Goal: Information Seeking & Learning: Learn about a topic

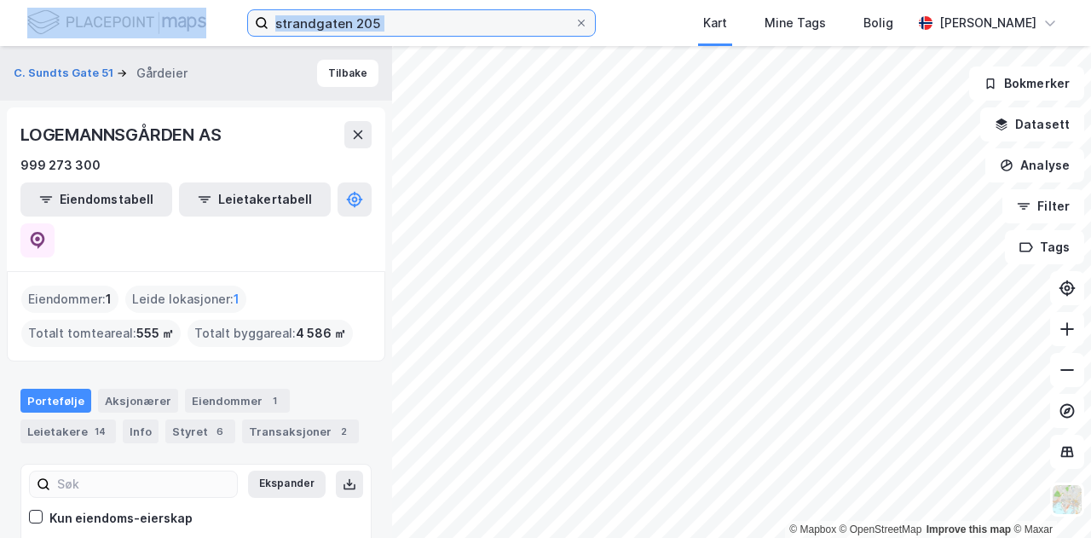
click at [509, 30] on input "strandgaten 205" at bounding box center [421, 23] width 306 height 26
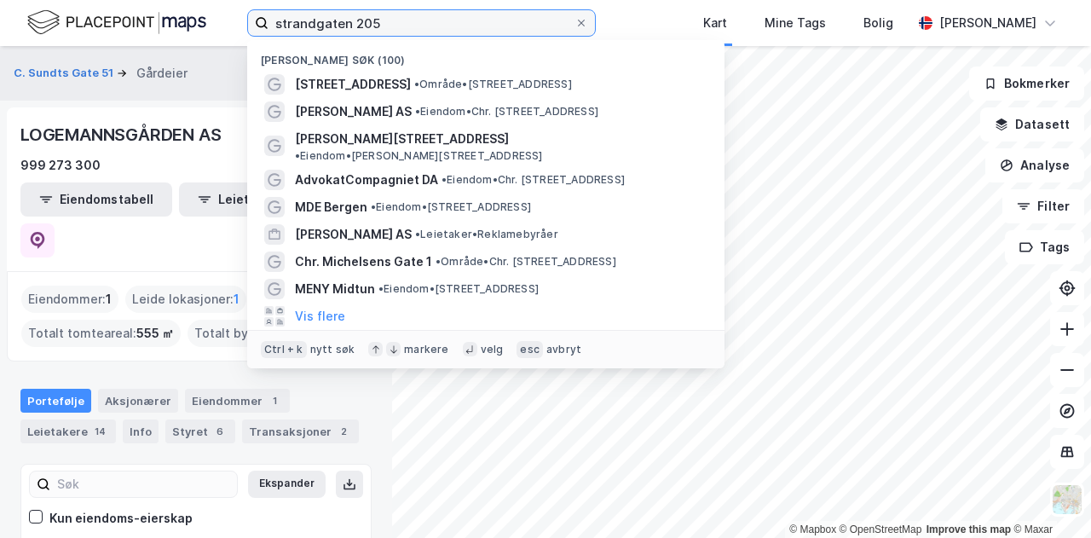
click at [509, 30] on input "strandgaten 205" at bounding box center [421, 23] width 306 height 26
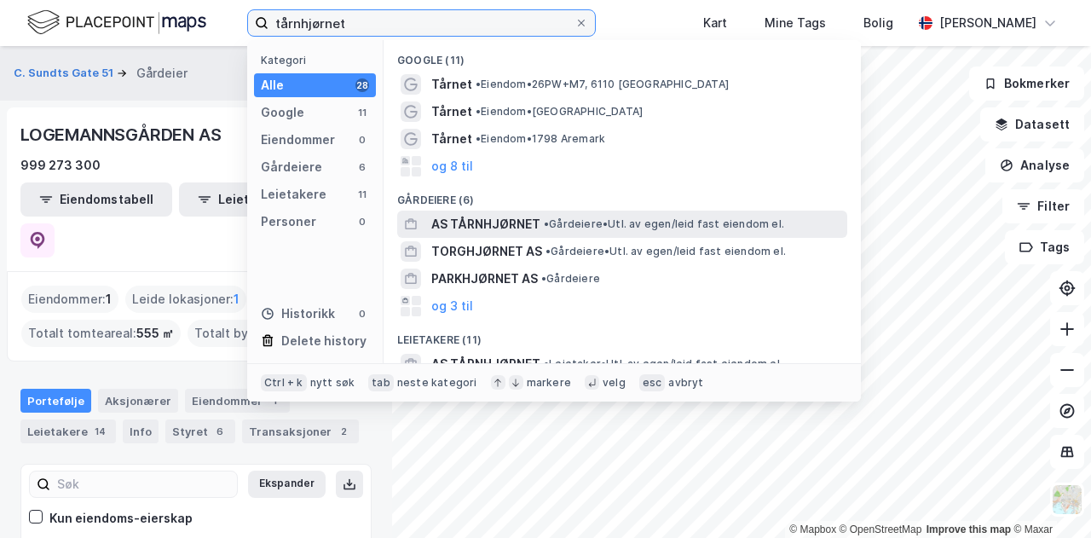
type input "tårnhjørnet"
click at [511, 222] on span "AS TÅRNHJØRNET" at bounding box center [485, 224] width 109 height 20
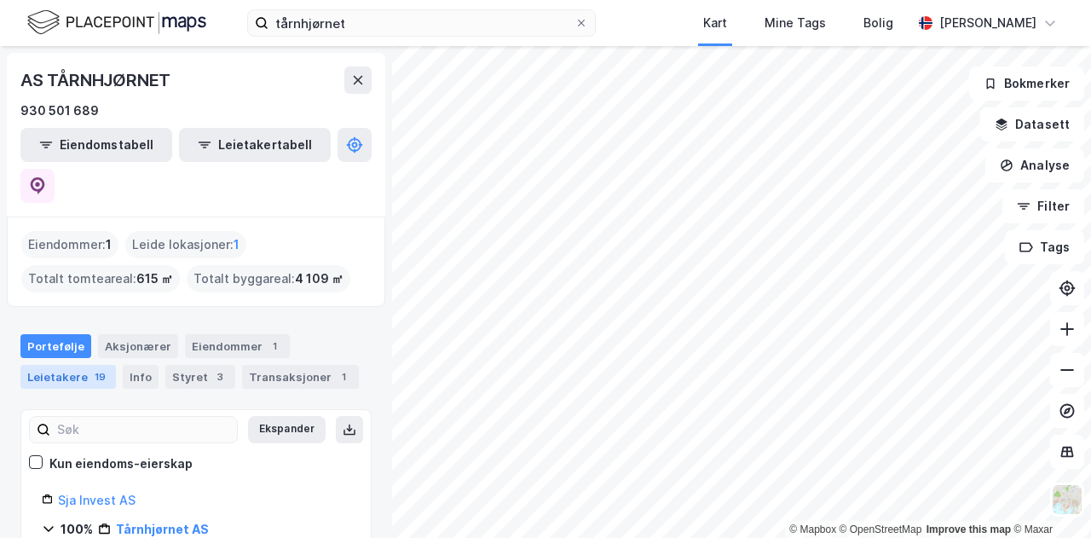
click at [86, 365] on div "Leietakere 19" at bounding box center [67, 377] width 95 height 24
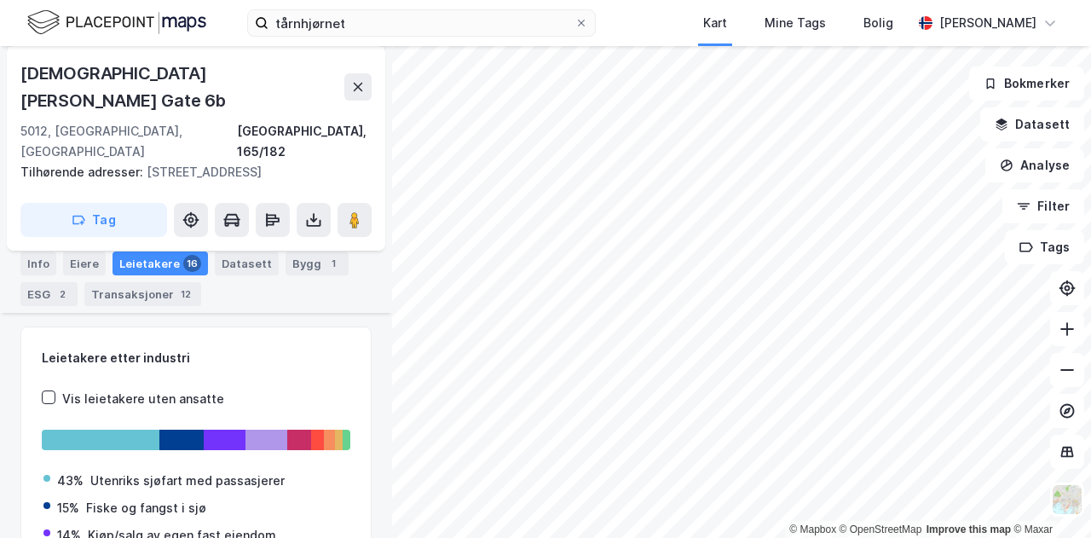
scroll to position [259, 0]
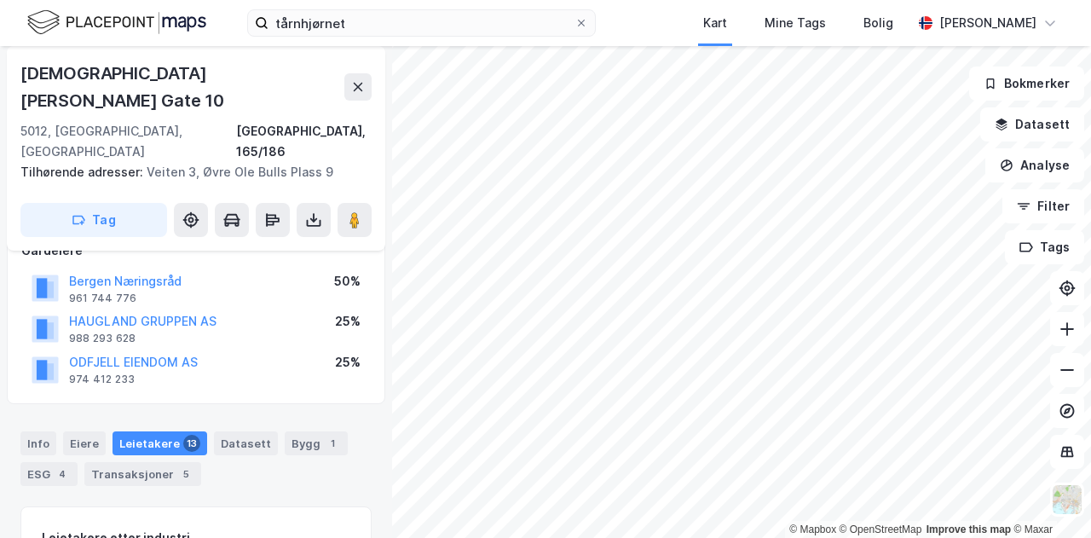
scroll to position [119, 0]
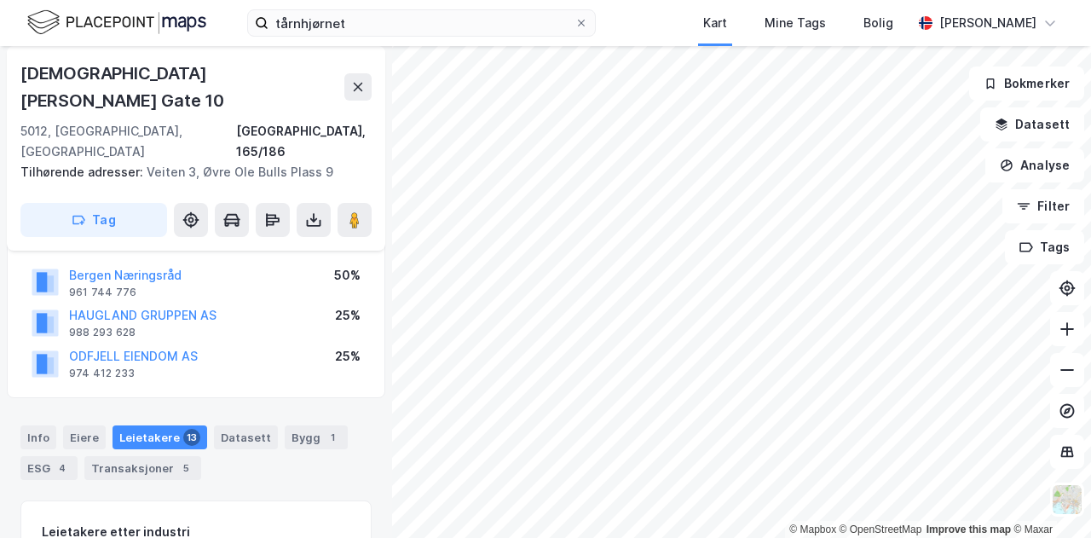
click at [360, 38] on div "tårnhjørnet Kart Mine Tags Bolig [PERSON_NAME]" at bounding box center [545, 23] width 1091 height 46
click at [372, 32] on input "tårnhjørnet" at bounding box center [421, 23] width 306 height 26
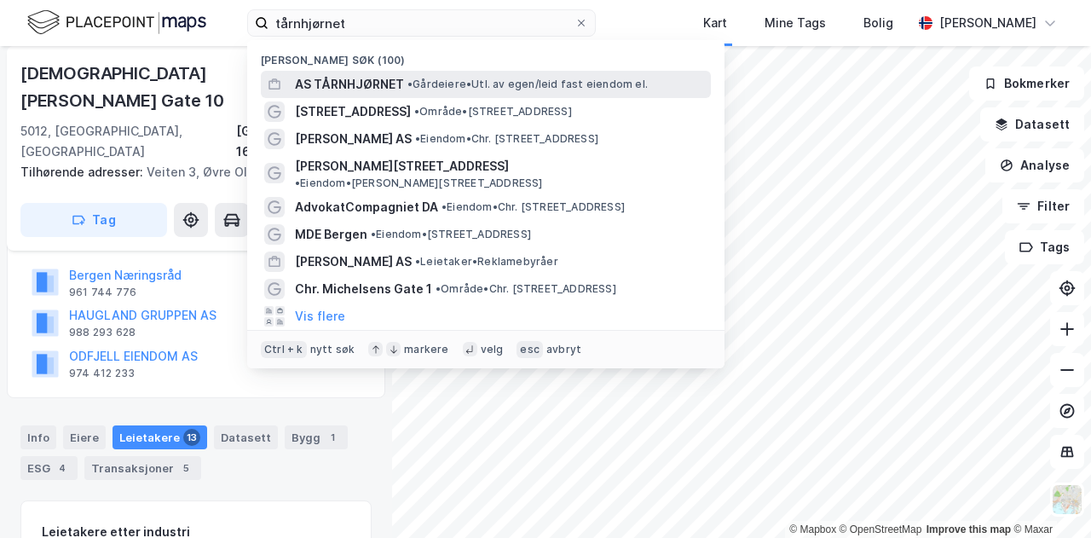
click at [419, 81] on span "• Gårdeiere • Utl. av egen/leid fast eiendom el." at bounding box center [527, 85] width 240 height 14
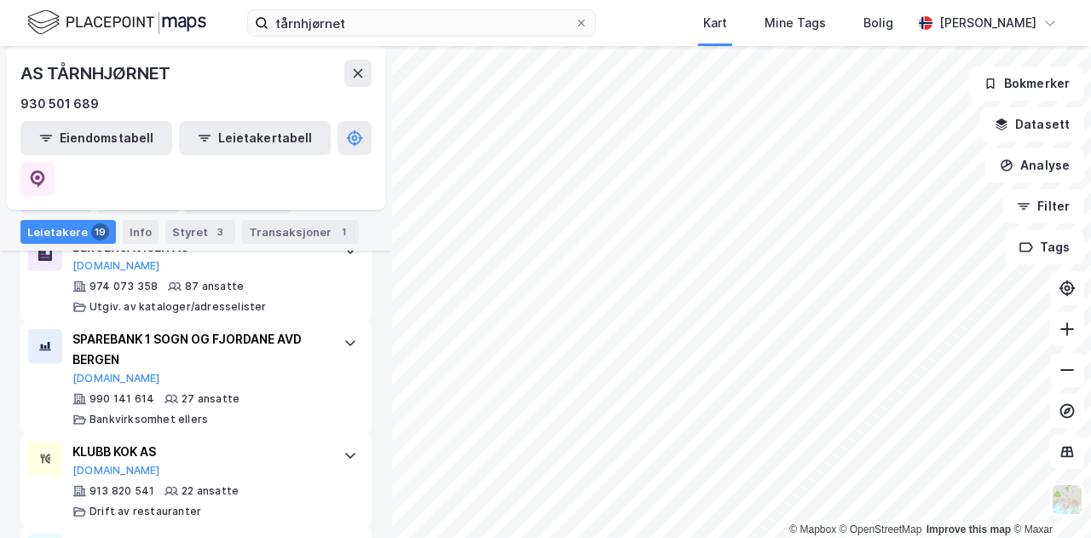
click at [345, 441] on div at bounding box center [350, 454] width 27 height 27
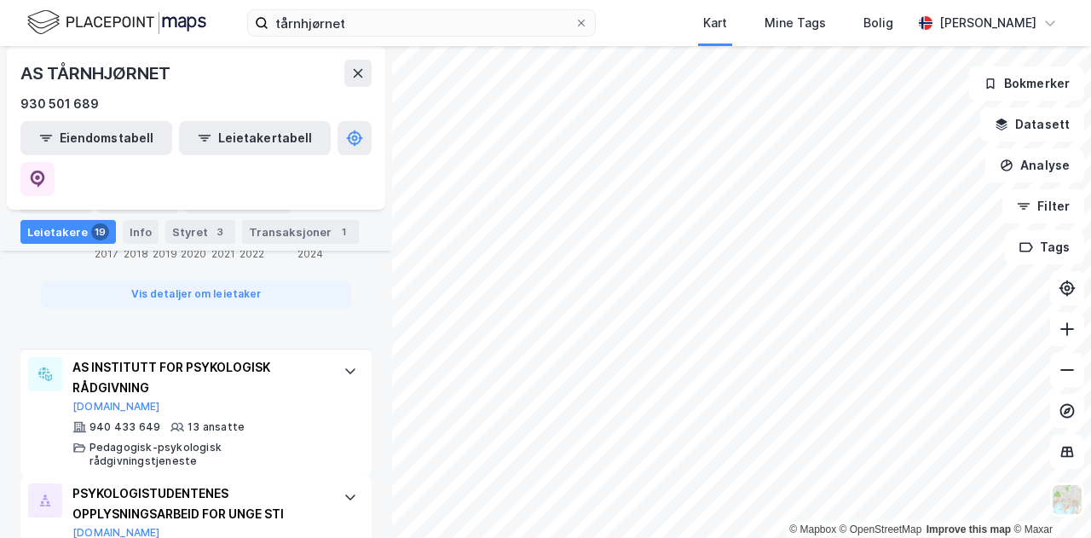
scroll to position [1562, 0]
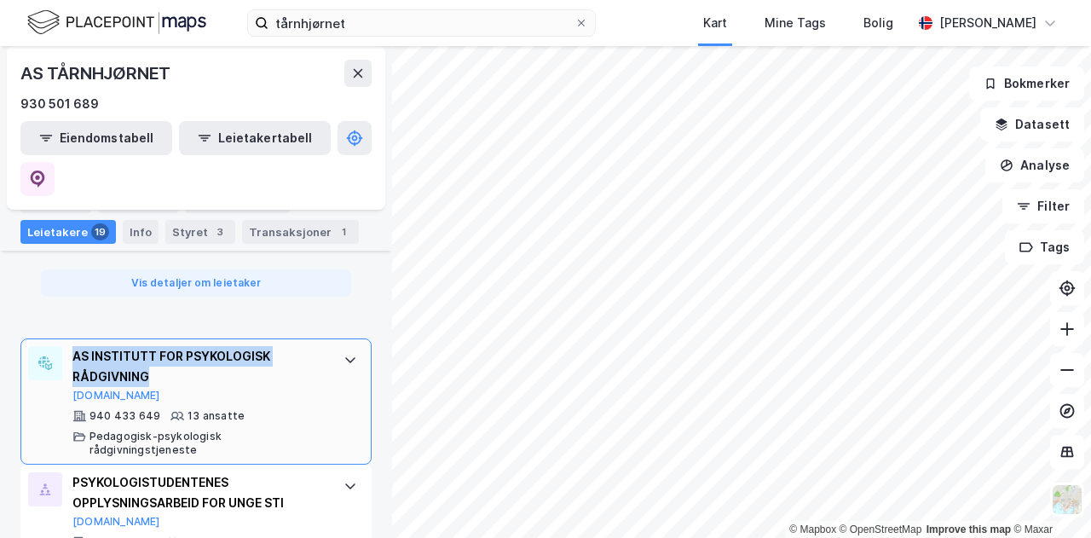
drag, startPoint x: 164, startPoint y: 314, endPoint x: 75, endPoint y: 288, distance: 92.3
click at [75, 346] on div "AS INSTITUTT FOR PSYKOLOGISK RÅDGIVNING" at bounding box center [199, 366] width 254 height 41
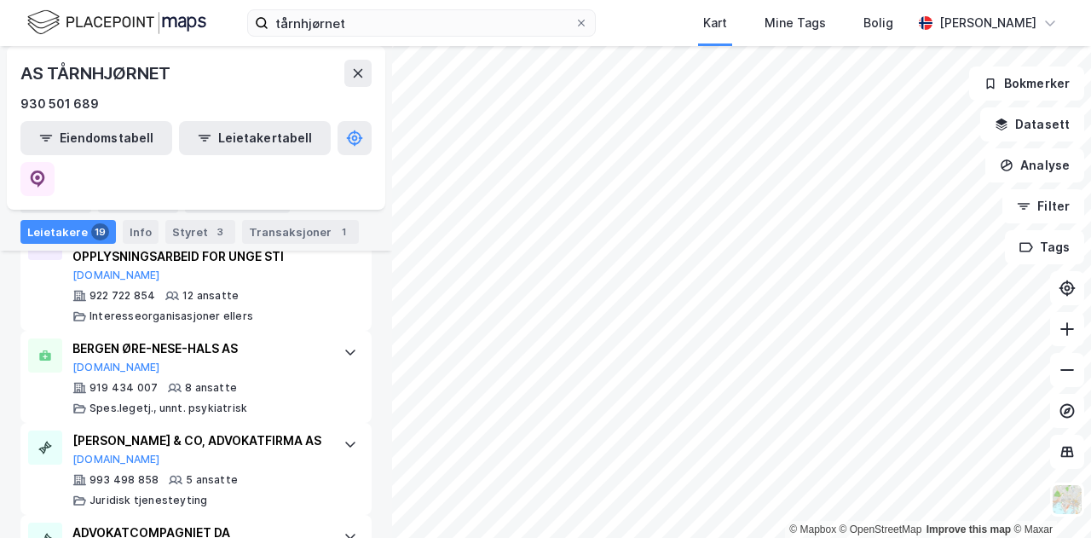
scroll to position [1881, 0]
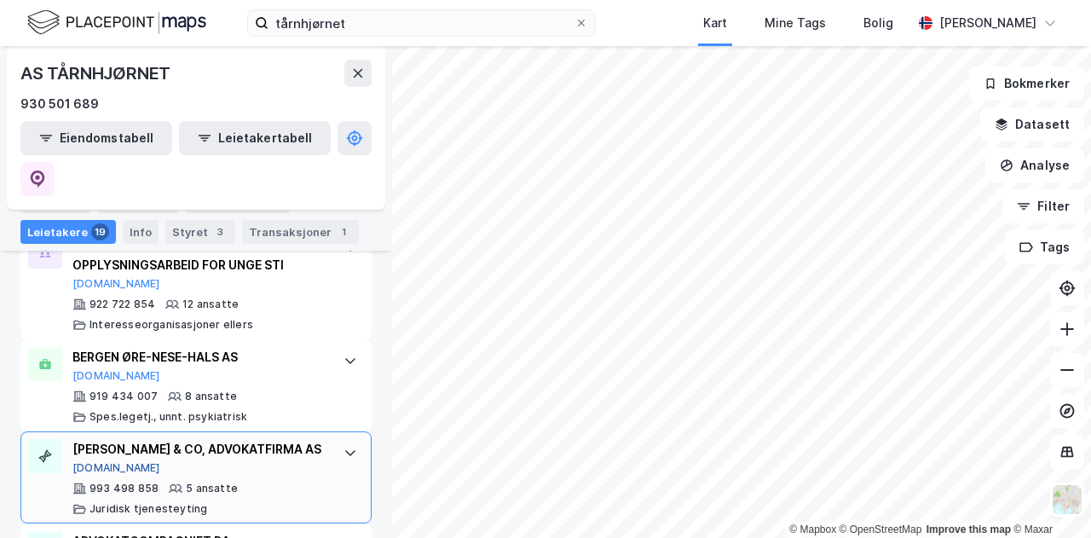
click at [90, 461] on button "[DOMAIN_NAME]" at bounding box center [116, 468] width 88 height 14
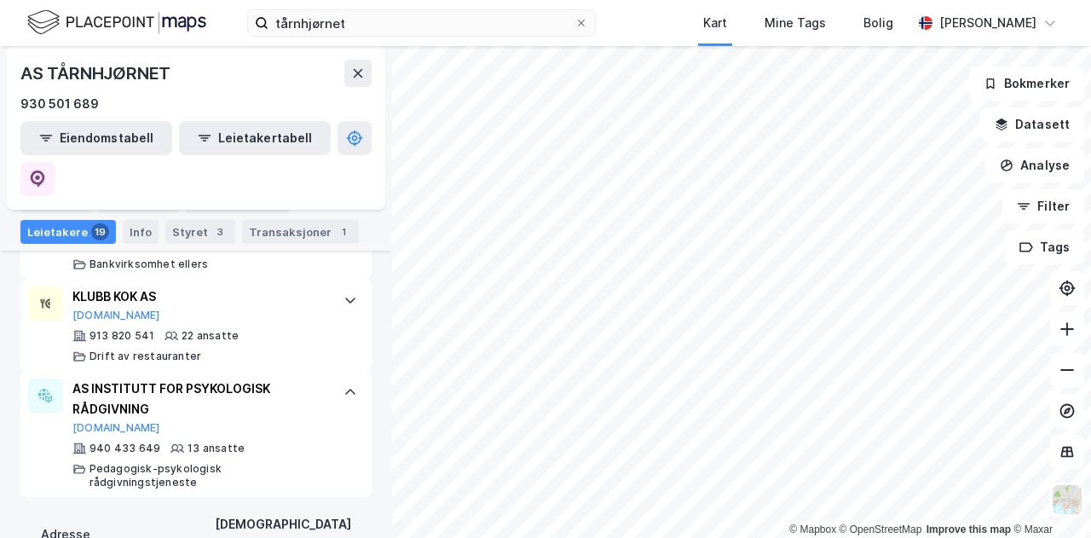
scroll to position [640, 0]
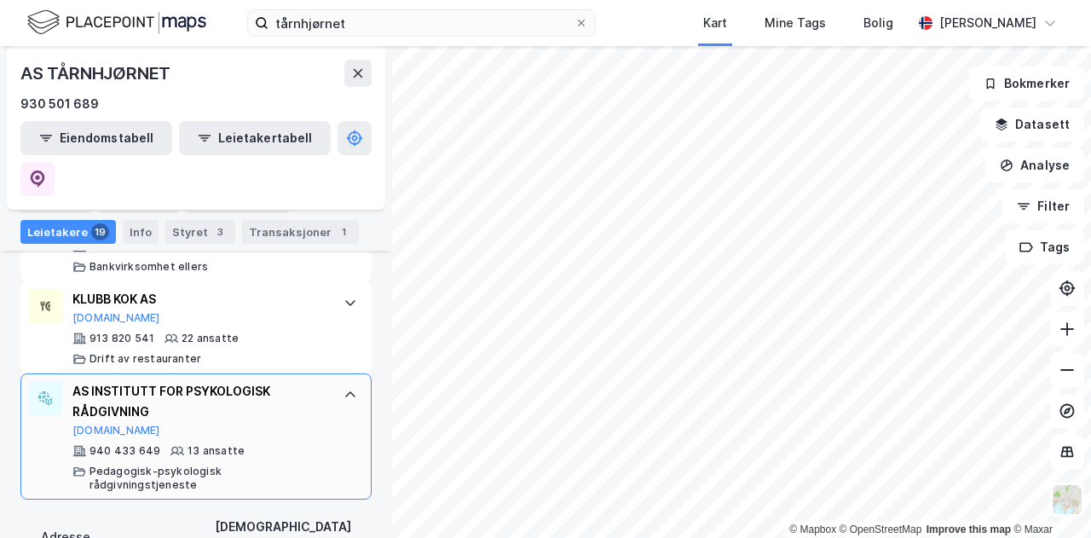
click at [343, 388] on icon at bounding box center [350, 395] width 14 height 14
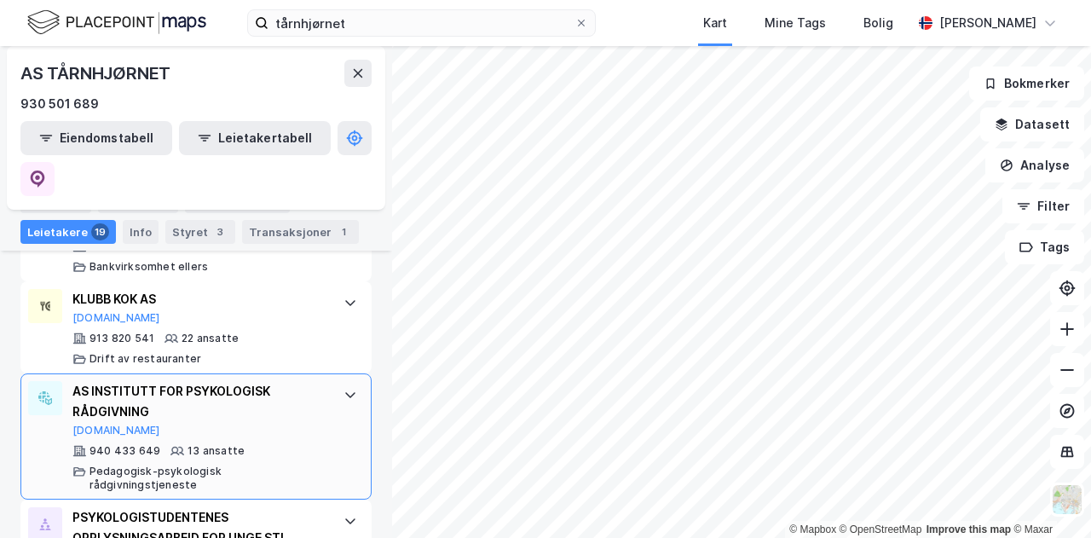
scroll to position [737, 0]
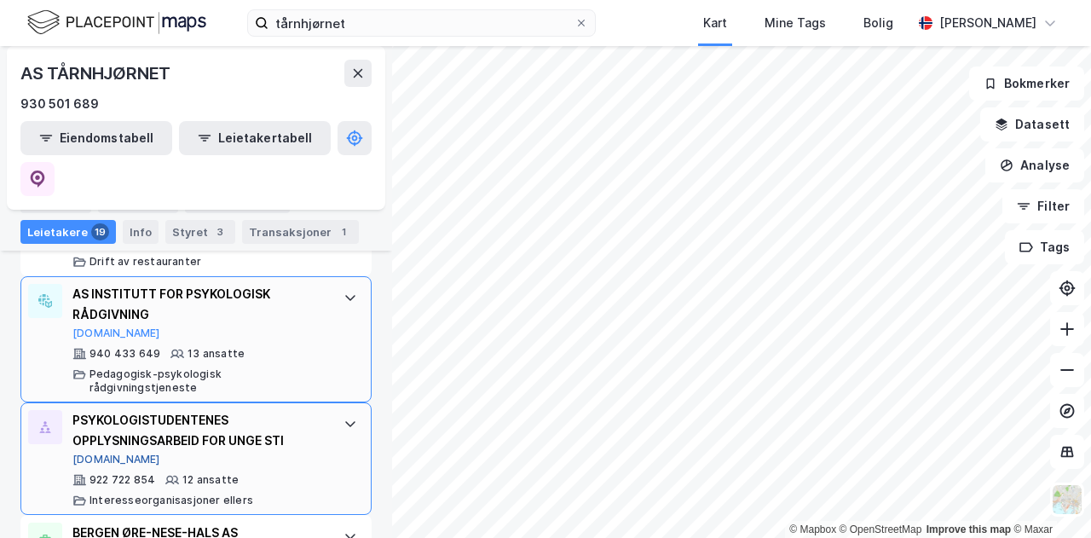
click at [95, 453] on button "[DOMAIN_NAME]" at bounding box center [116, 460] width 88 height 14
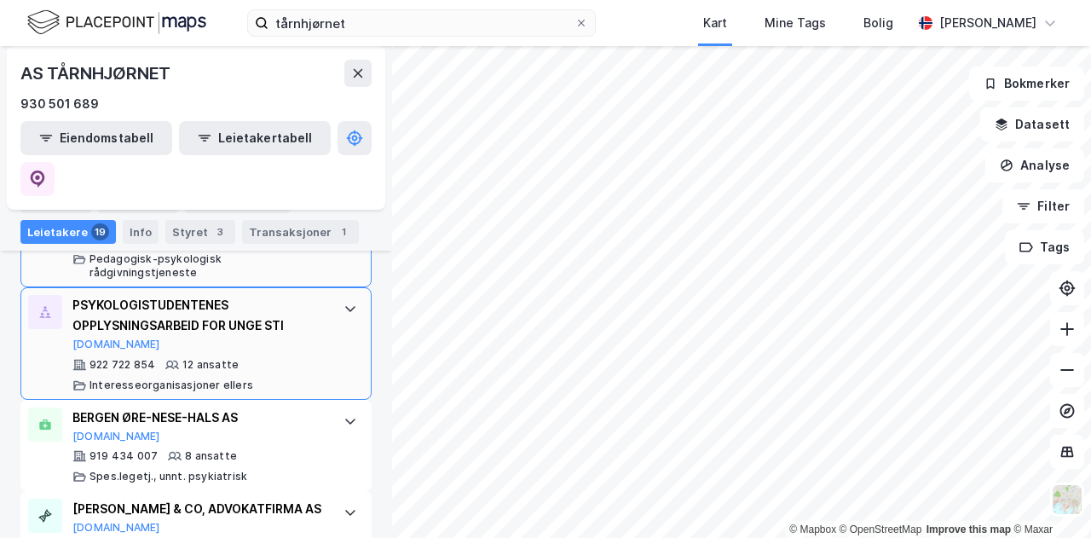
scroll to position [852, 0]
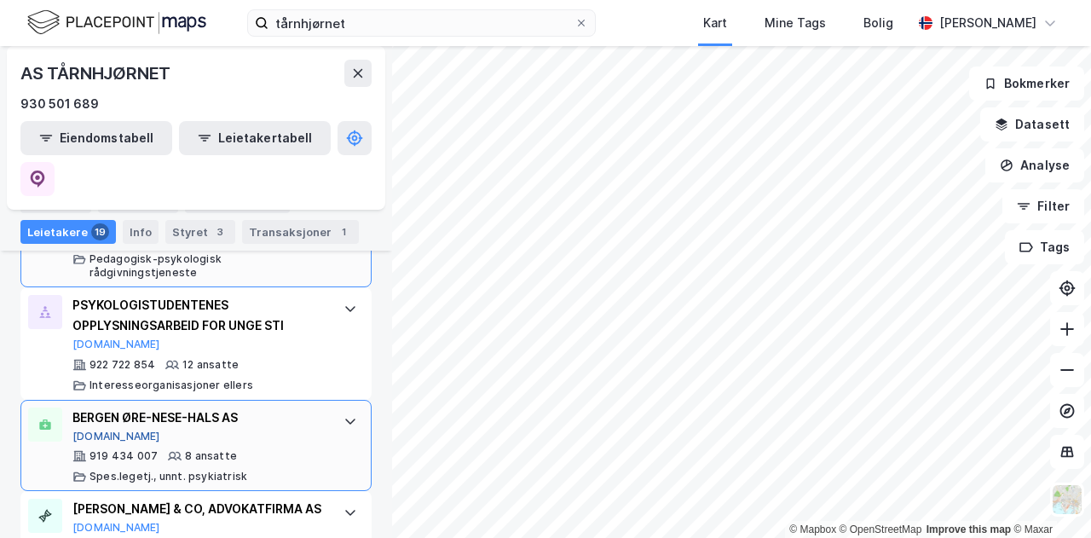
click at [95, 430] on button "[DOMAIN_NAME]" at bounding box center [116, 437] width 88 height 14
